Goal: Task Accomplishment & Management: Use online tool/utility

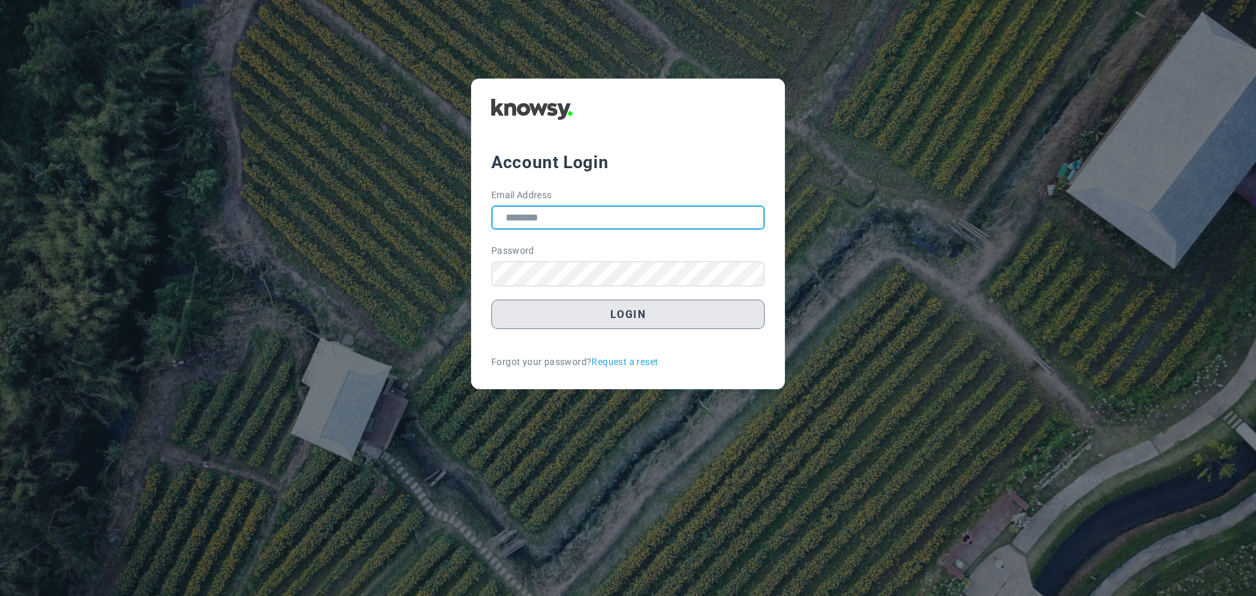
type input "**********"
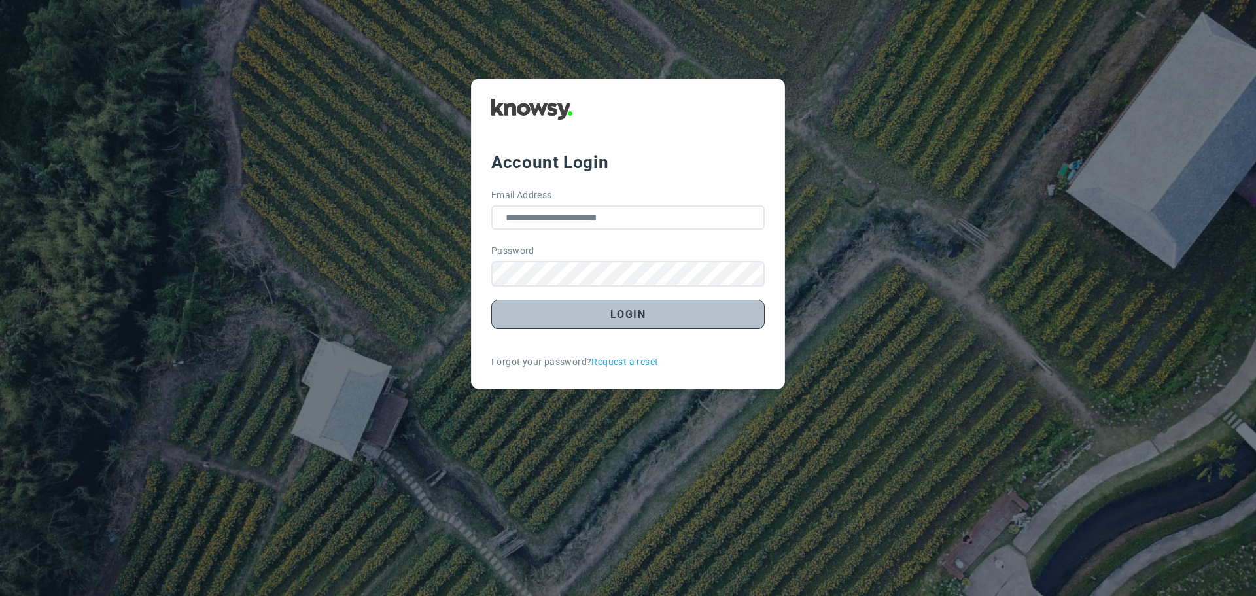
click at [617, 305] on button "Login" at bounding box center [627, 314] width 273 height 29
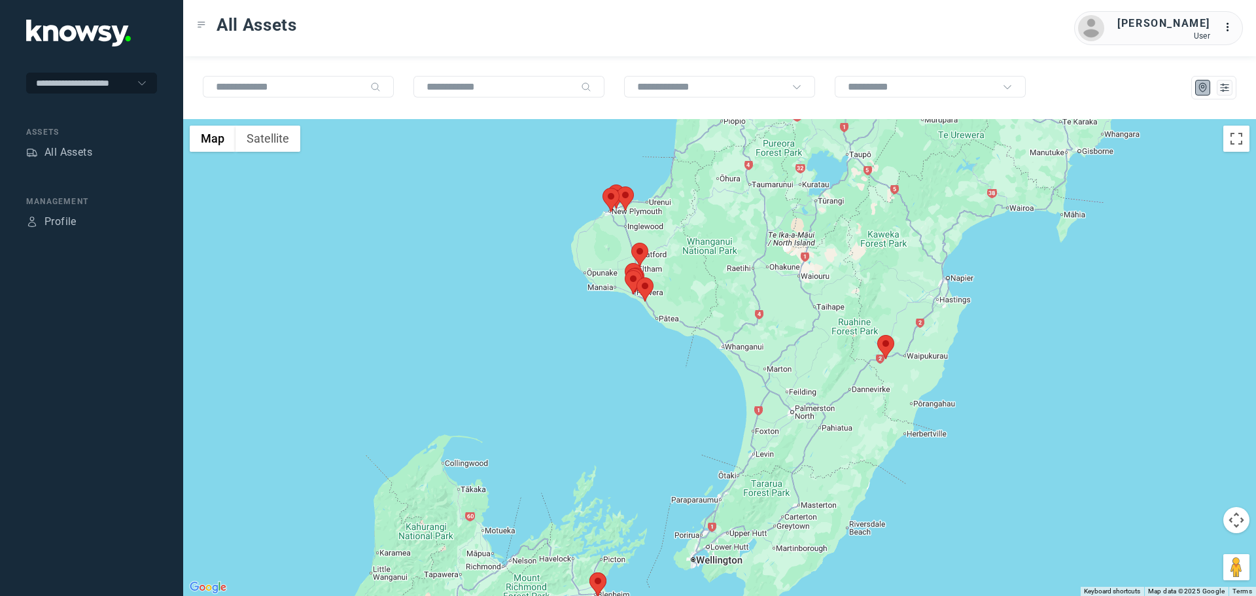
drag, startPoint x: 759, startPoint y: 284, endPoint x: 722, endPoint y: 315, distance: 48.3
click at [782, 334] on div at bounding box center [719, 357] width 1072 height 477
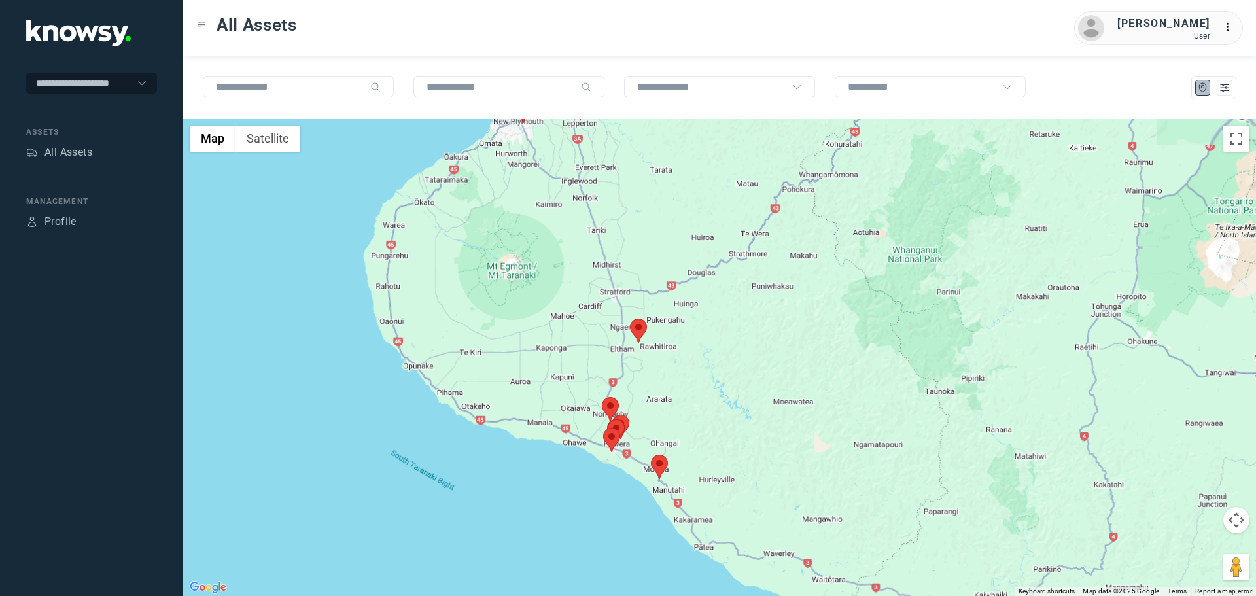
drag, startPoint x: 632, startPoint y: 222, endPoint x: 672, endPoint y: 335, distance: 120.2
click at [674, 335] on div at bounding box center [719, 357] width 1072 height 477
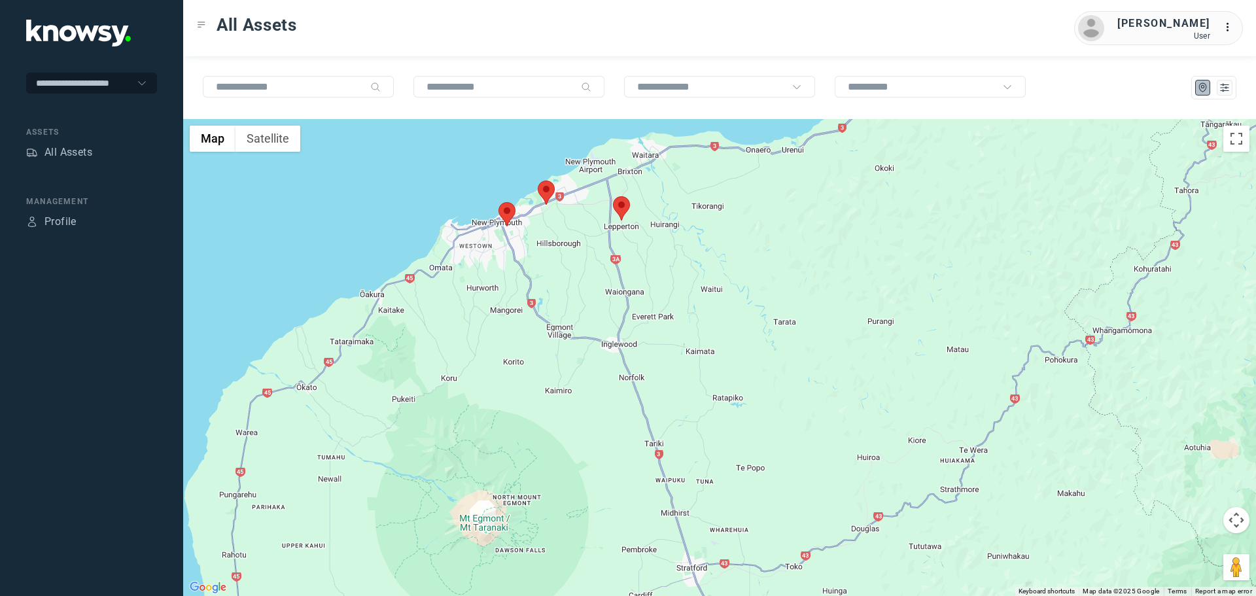
drag, startPoint x: 599, startPoint y: 216, endPoint x: 632, endPoint y: 326, distance: 114.6
click at [632, 326] on div at bounding box center [719, 357] width 1072 height 477
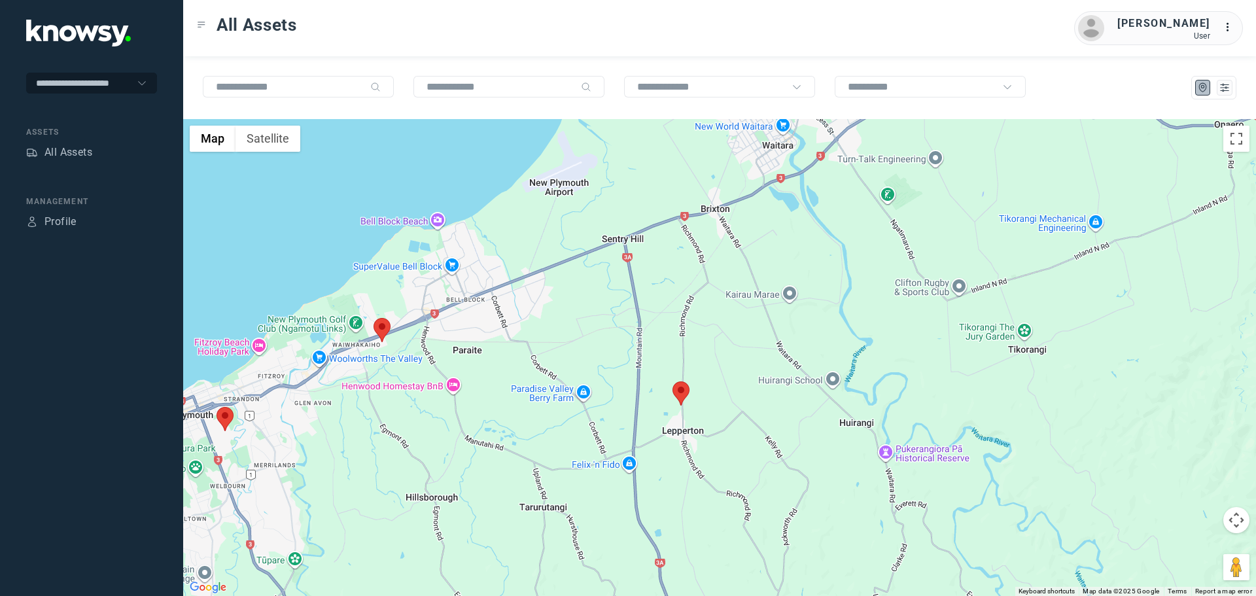
click at [672, 381] on area at bounding box center [672, 381] width 0 height 0
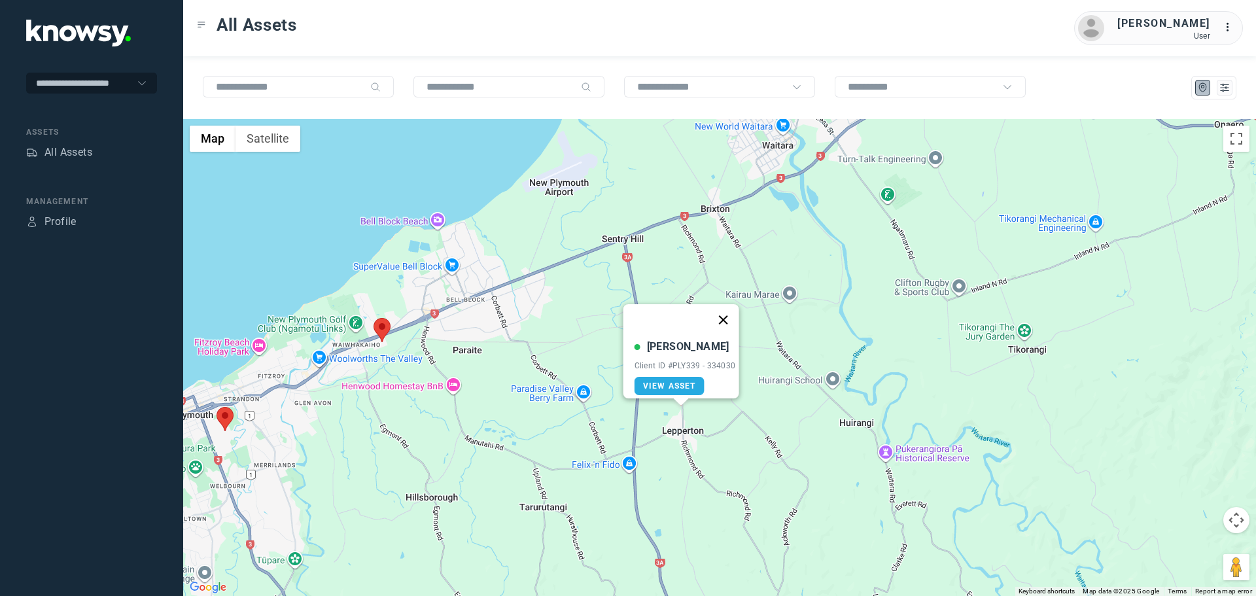
click at [734, 312] on button "Close" at bounding box center [722, 319] width 31 height 31
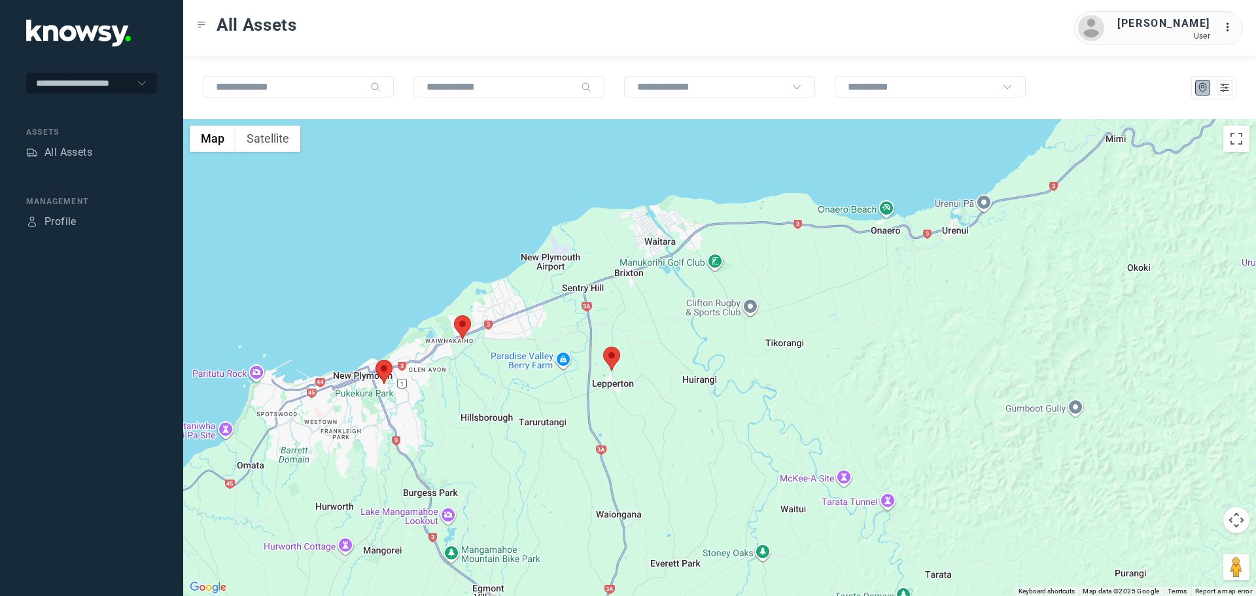
click at [375, 360] on area at bounding box center [375, 360] width 0 height 0
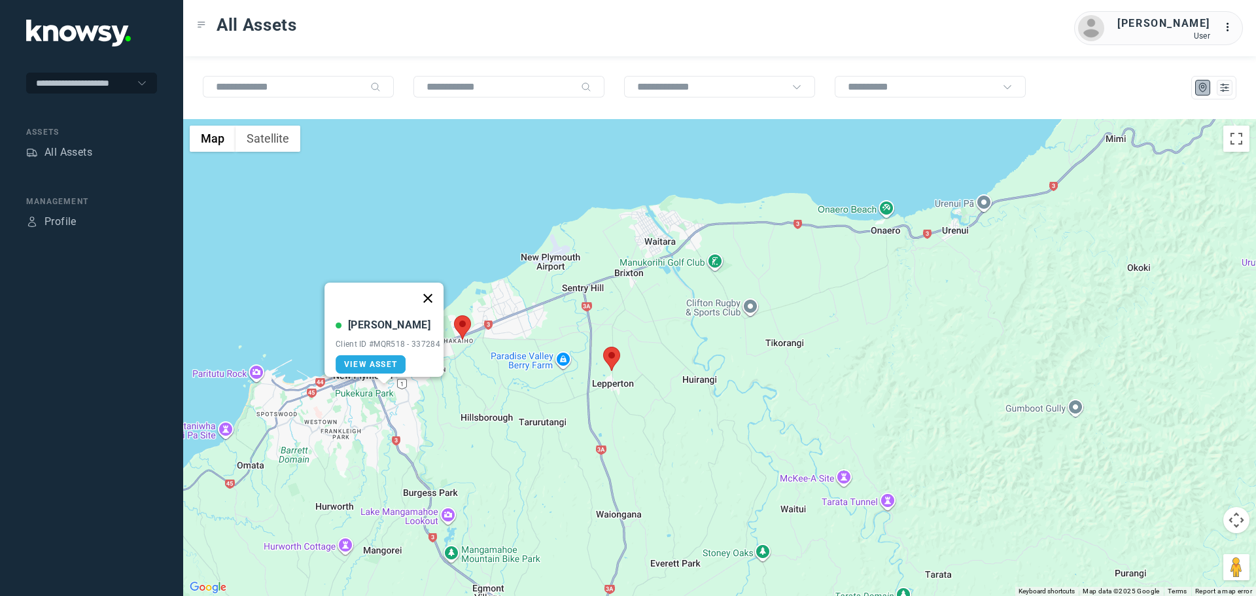
click at [434, 291] on button "Close" at bounding box center [427, 297] width 31 height 31
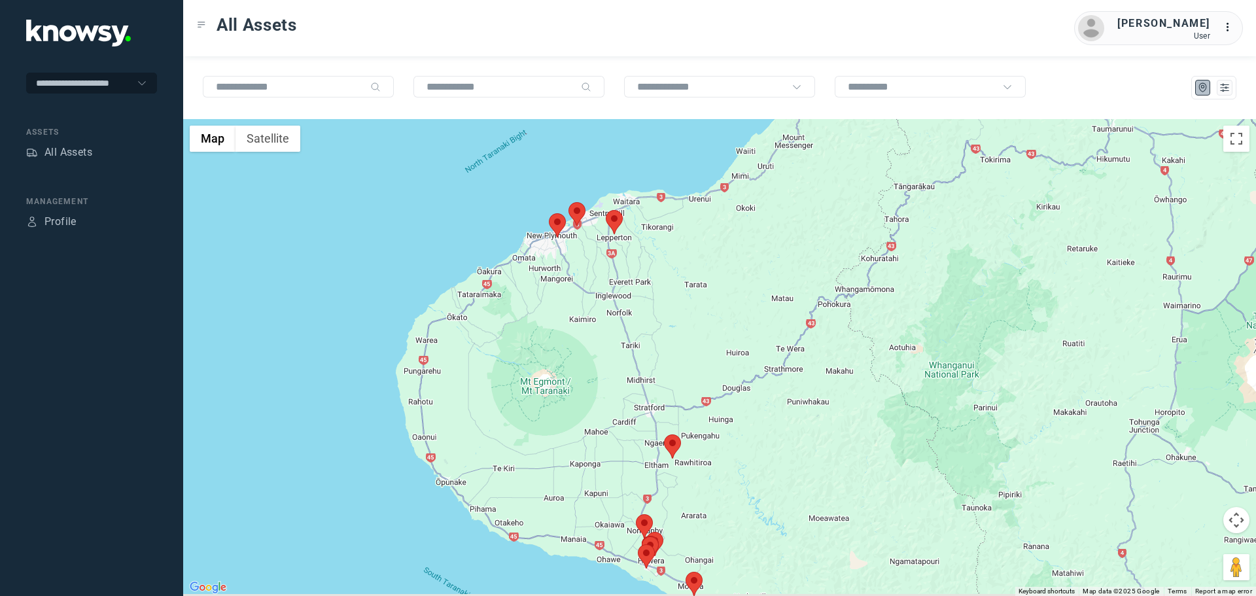
drag, startPoint x: 1030, startPoint y: 445, endPoint x: 833, endPoint y: 267, distance: 265.3
click at [831, 267] on div at bounding box center [719, 357] width 1072 height 477
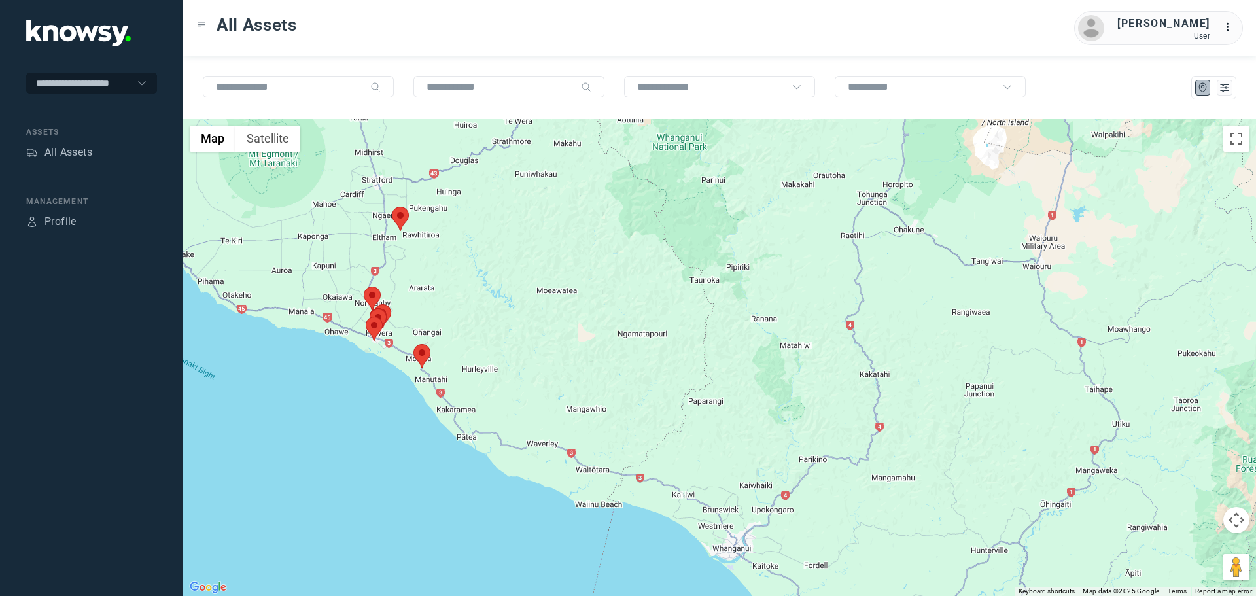
drag, startPoint x: 997, startPoint y: 359, endPoint x: 753, endPoint y: 229, distance: 276.5
click at [754, 229] on div at bounding box center [719, 357] width 1072 height 477
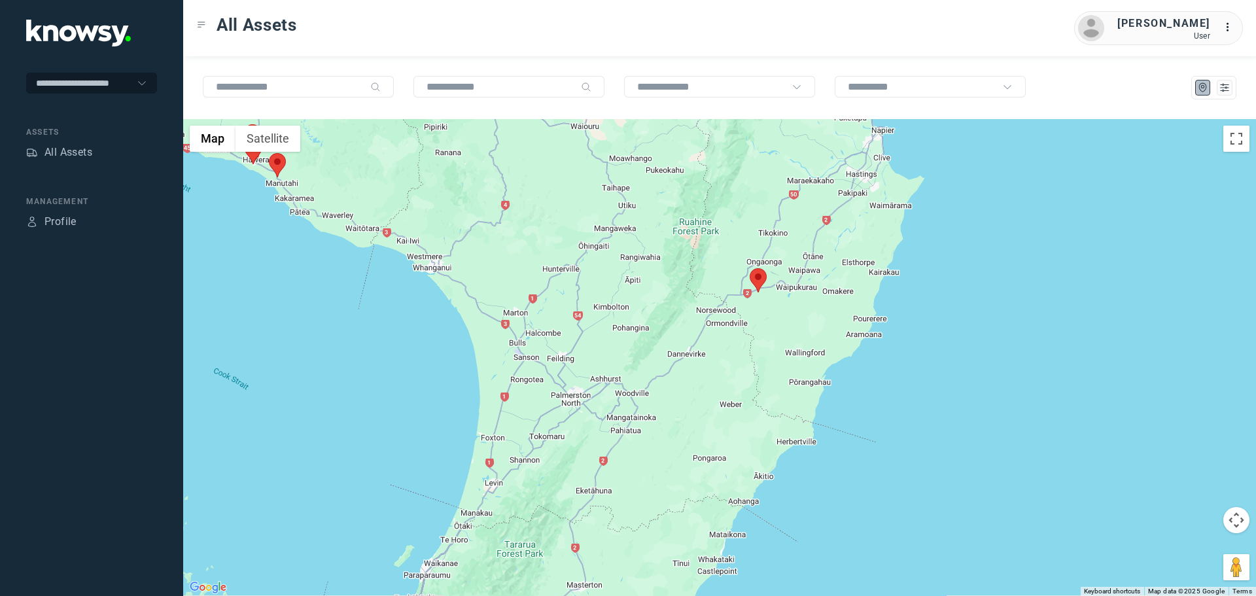
drag, startPoint x: 870, startPoint y: 327, endPoint x: 761, endPoint y: 318, distance: 108.9
click at [762, 319] on div at bounding box center [719, 357] width 1072 height 477
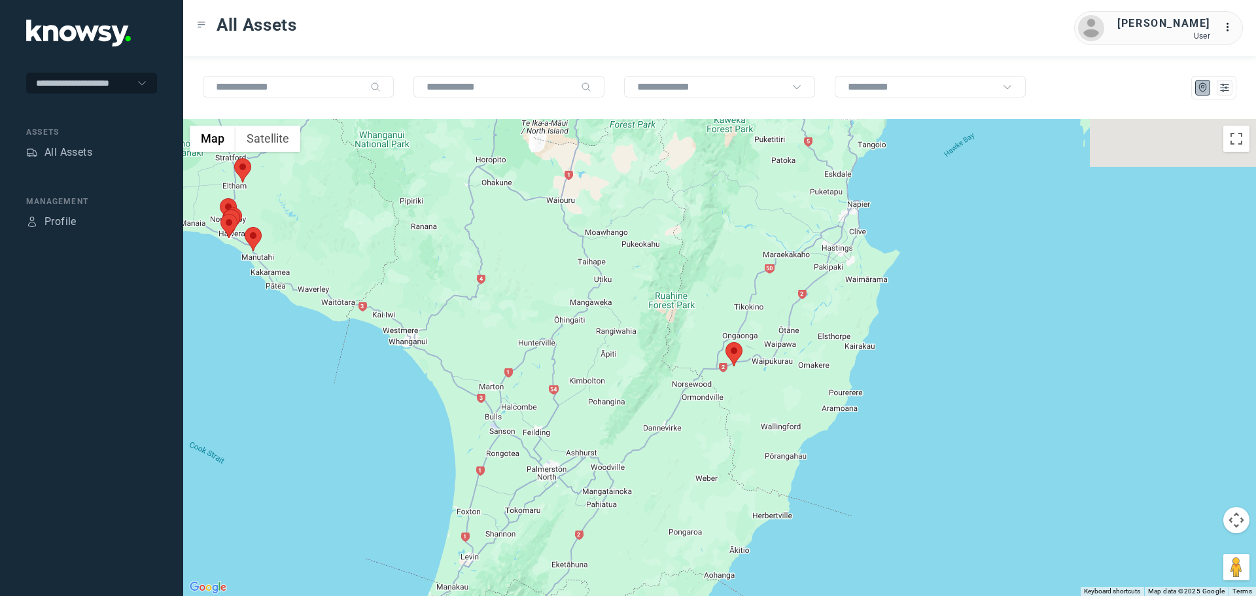
drag, startPoint x: 787, startPoint y: 319, endPoint x: 747, endPoint y: 410, distance: 99.3
click at [751, 410] on div at bounding box center [719, 357] width 1072 height 477
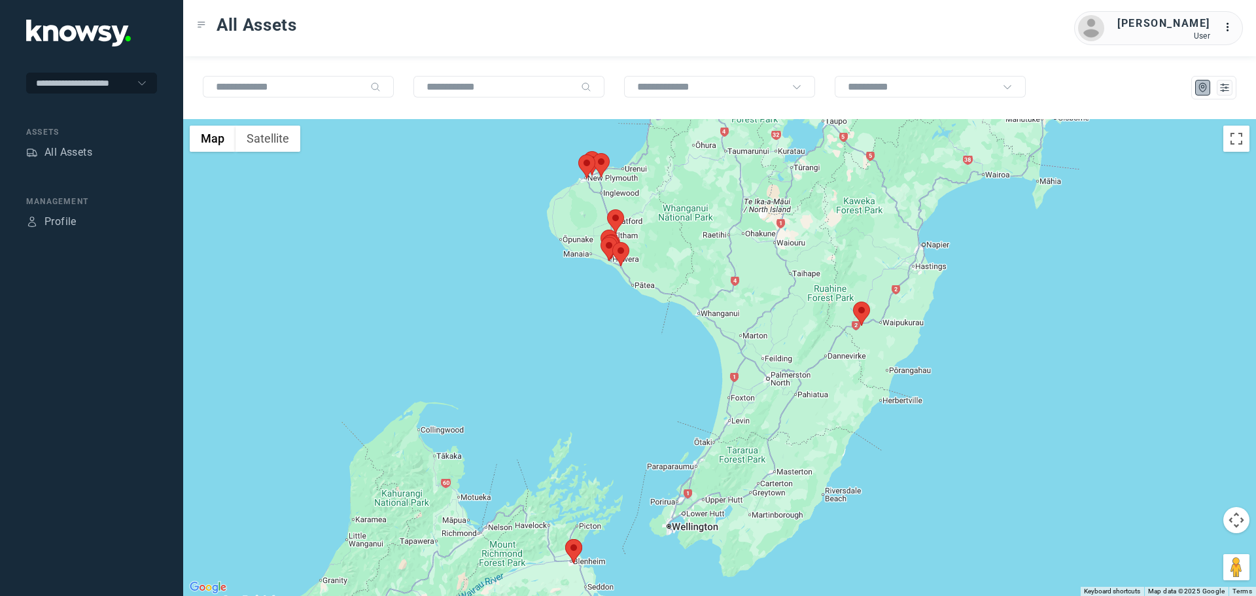
drag, startPoint x: 632, startPoint y: 242, endPoint x: 611, endPoint y: 290, distance: 52.7
click at [611, 290] on div at bounding box center [719, 357] width 1072 height 477
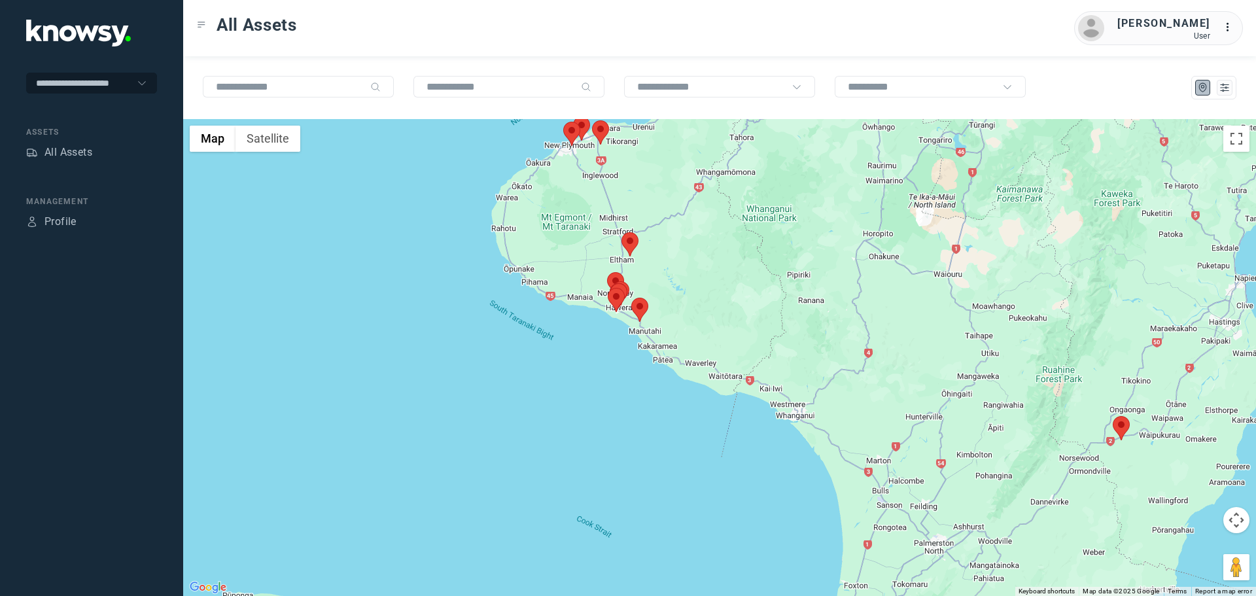
drag, startPoint x: 711, startPoint y: 342, endPoint x: 696, endPoint y: 307, distance: 38.4
click at [696, 307] on div at bounding box center [719, 357] width 1072 height 477
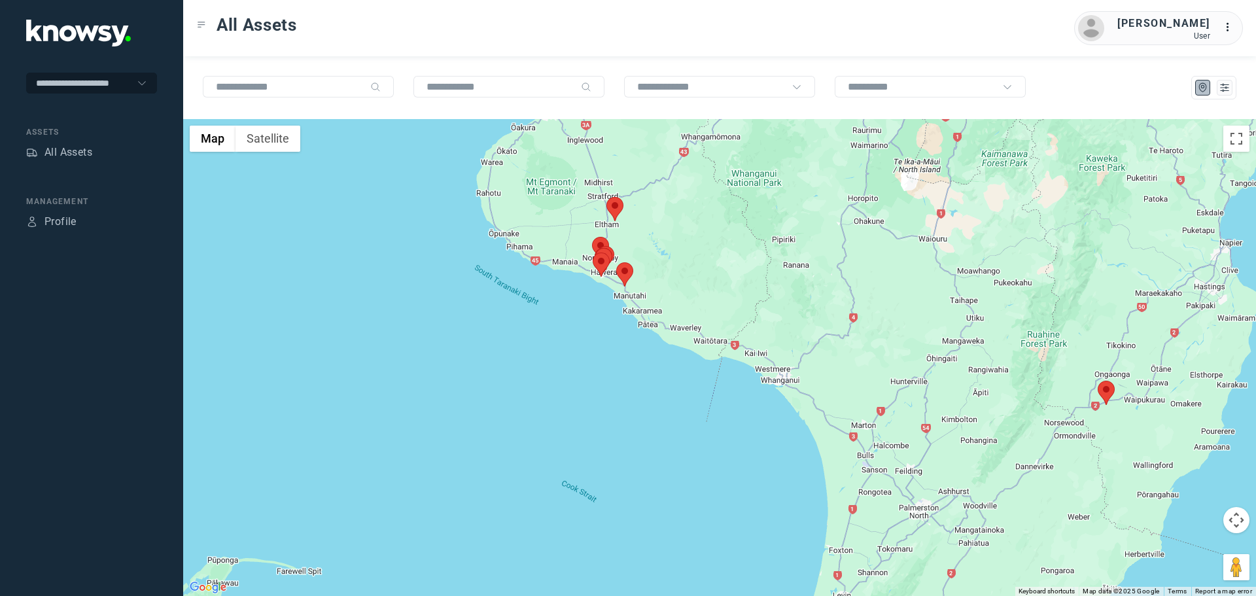
click at [616, 262] on area at bounding box center [616, 262] width 0 height 0
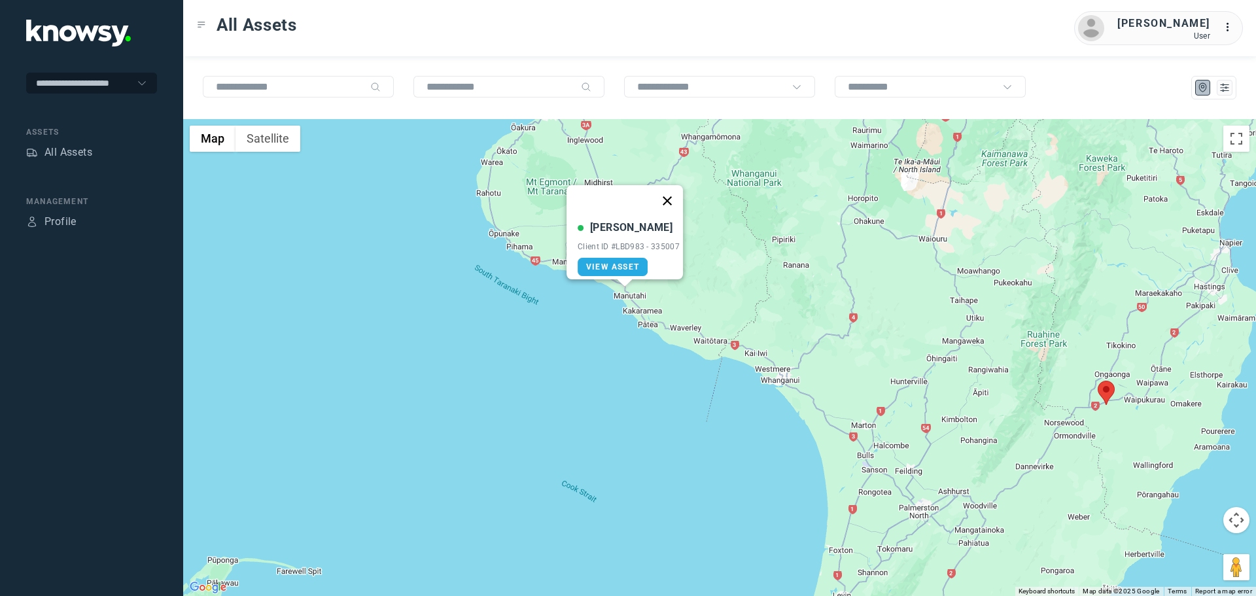
click at [677, 191] on button "Close" at bounding box center [666, 200] width 31 height 31
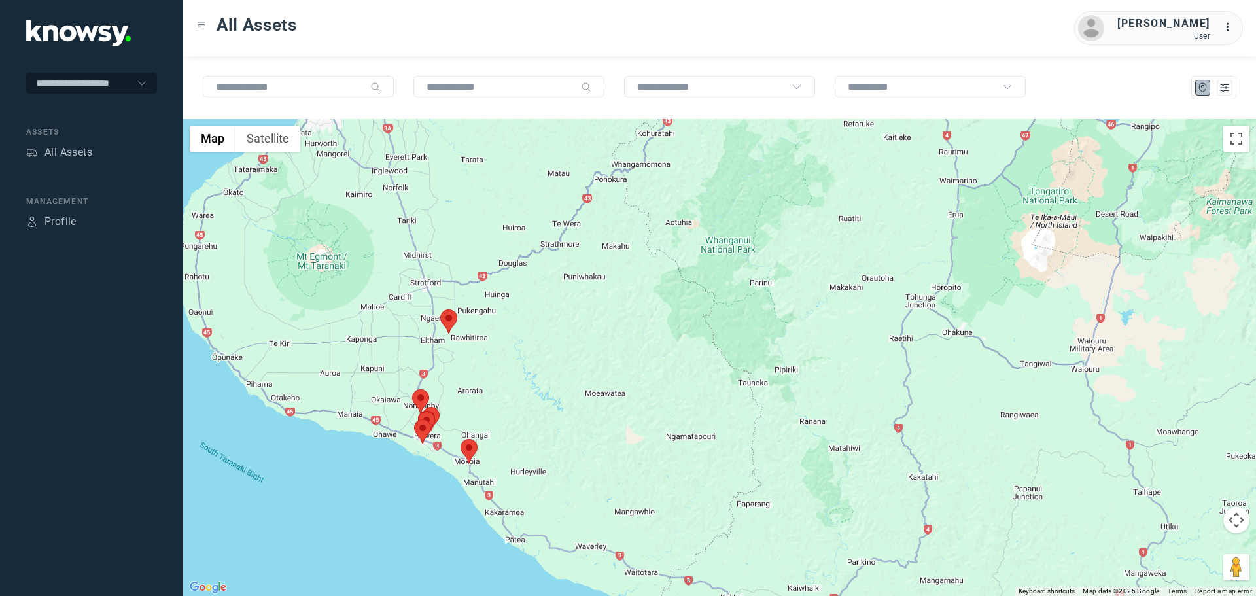
drag, startPoint x: 762, startPoint y: 153, endPoint x: 618, endPoint y: 300, distance: 206.2
click at [618, 300] on div at bounding box center [719, 357] width 1072 height 477
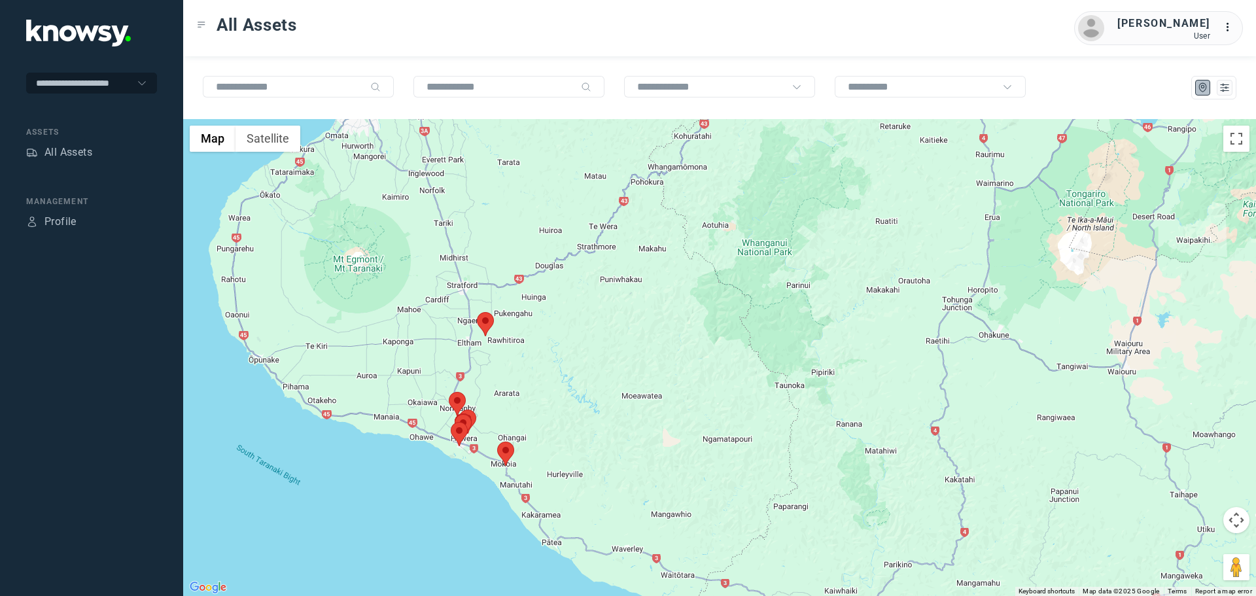
drag, startPoint x: 331, startPoint y: 342, endPoint x: 367, endPoint y: 345, distance: 36.1
click at [367, 345] on div at bounding box center [719, 357] width 1072 height 477
